Goal: Check status: Check status

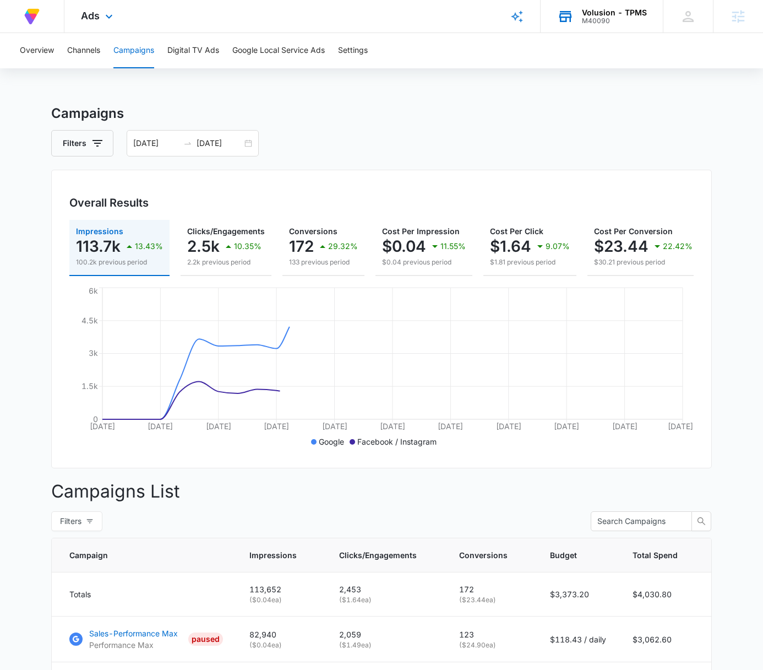
click at [620, 19] on div "M40090" at bounding box center [614, 21] width 65 height 8
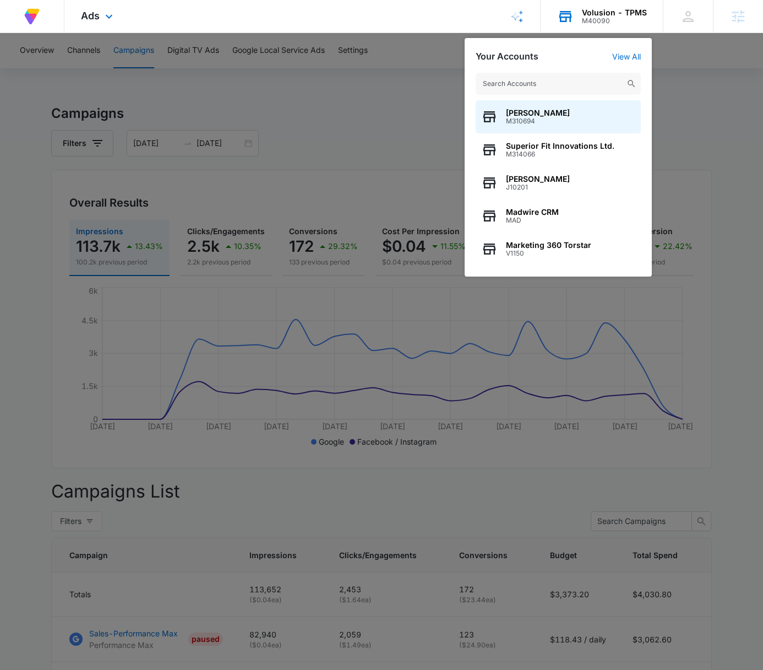
click at [550, 82] on input "text" at bounding box center [558, 84] width 165 height 22
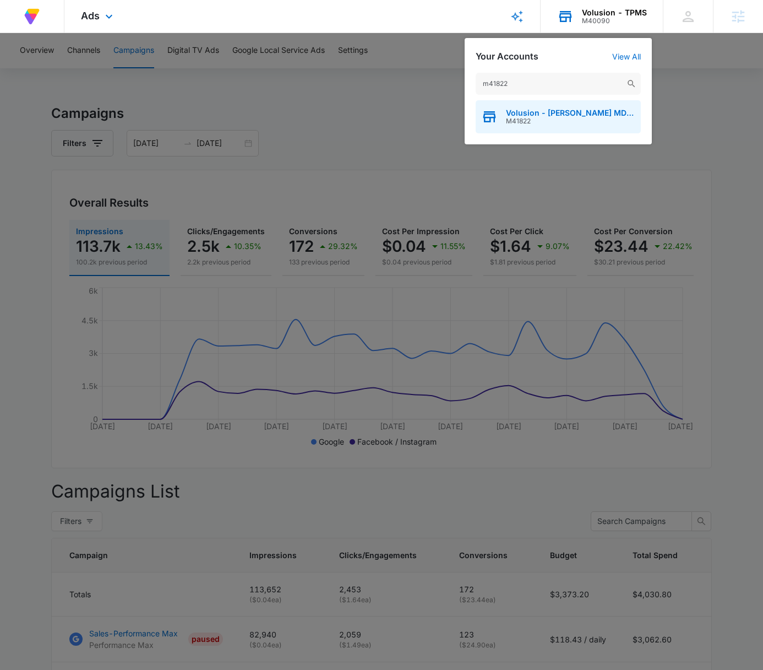
type input "m41822"
click at [555, 114] on span "Volusion - [PERSON_NAME] MD Supplements" at bounding box center [570, 113] width 129 height 9
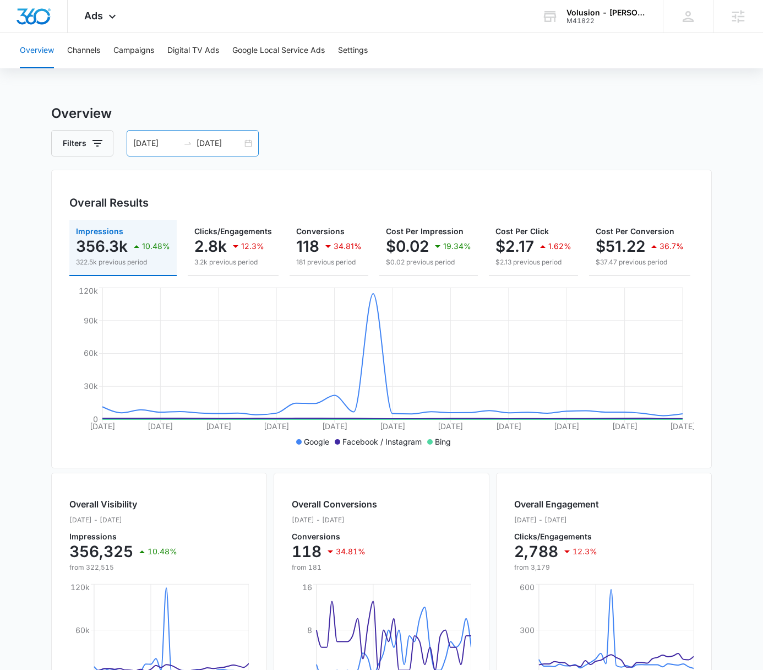
click at [253, 144] on div "06/04/2025 07/04/2025" at bounding box center [193, 143] width 132 height 26
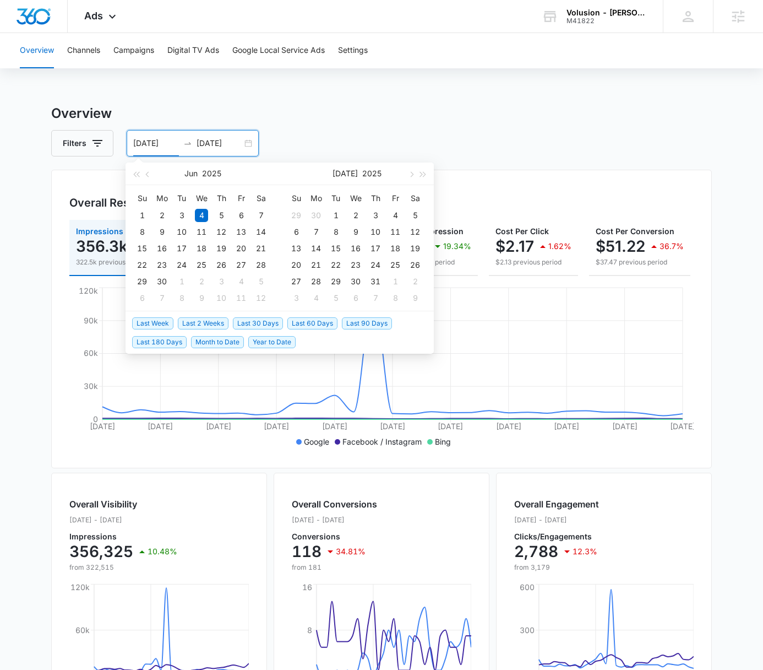
click at [253, 321] on span "Last 30 Days" at bounding box center [258, 323] width 50 height 12
type input "08/12/2025"
type input "09/11/2025"
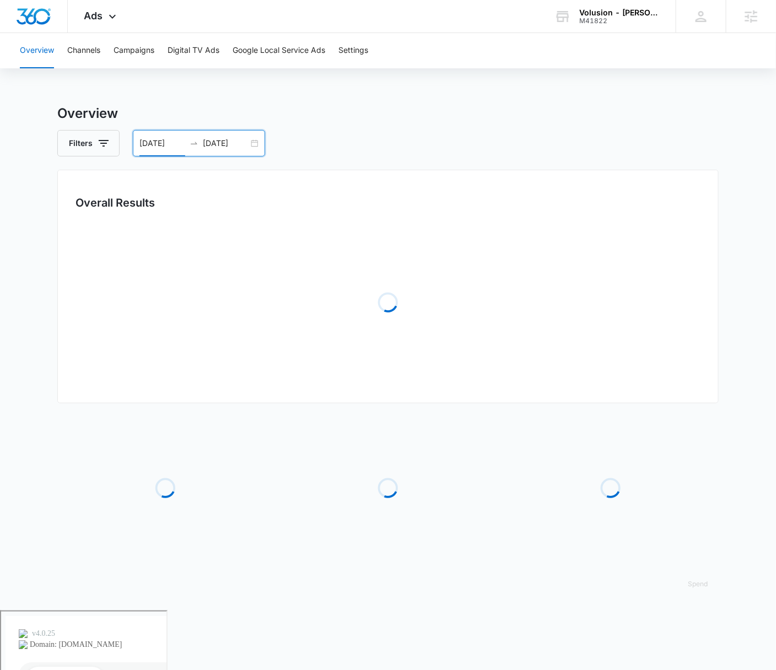
click at [484, 133] on div "Filters 08/12/2025 09/11/2025" at bounding box center [387, 143] width 661 height 26
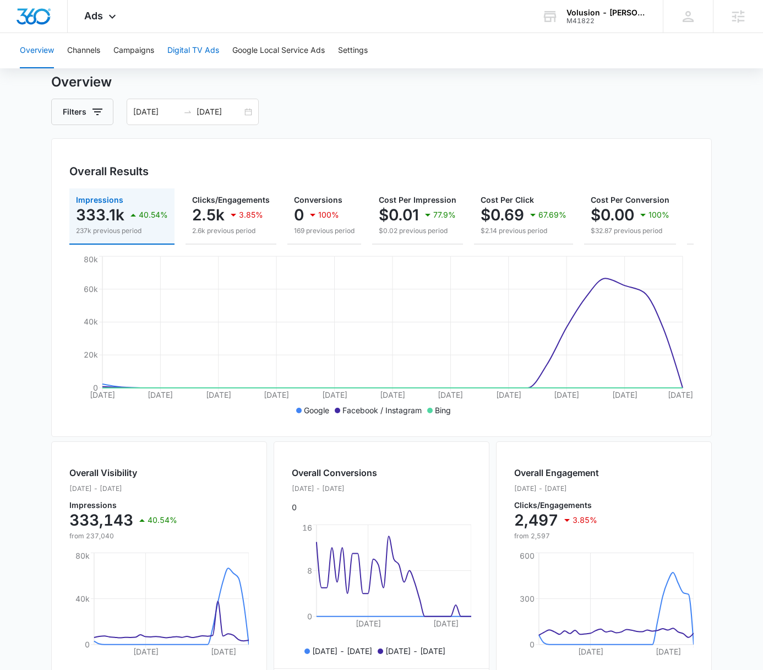
scroll to position [32, 0]
click at [132, 55] on button "Campaigns" at bounding box center [133, 50] width 41 height 35
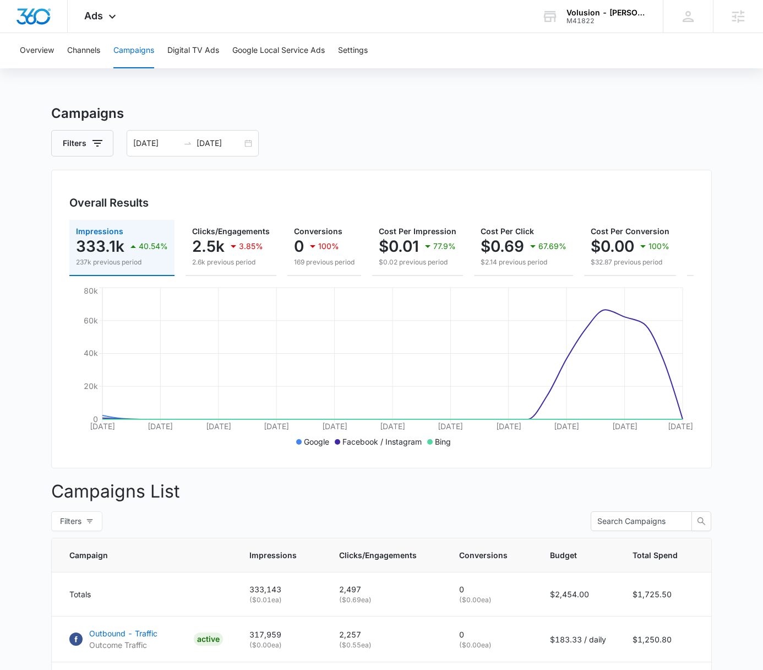
click at [477, 109] on h3 "Campaigns" at bounding box center [381, 114] width 661 height 20
